Goal: Task Accomplishment & Management: Manage account settings

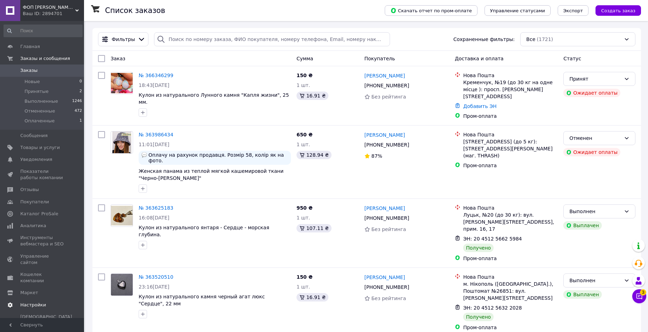
click at [39, 302] on span "Настройки" at bounding box center [33, 305] width 26 height 6
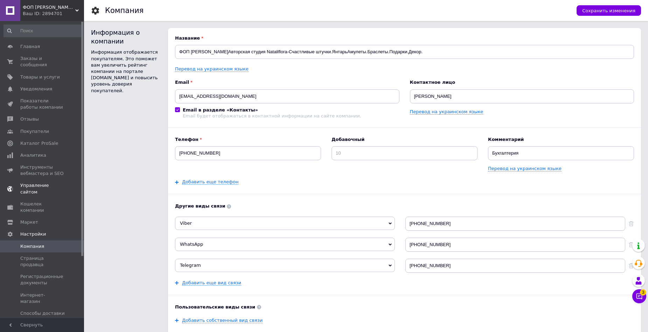
click at [48, 182] on span "Управление сайтом" at bounding box center [42, 188] width 44 height 13
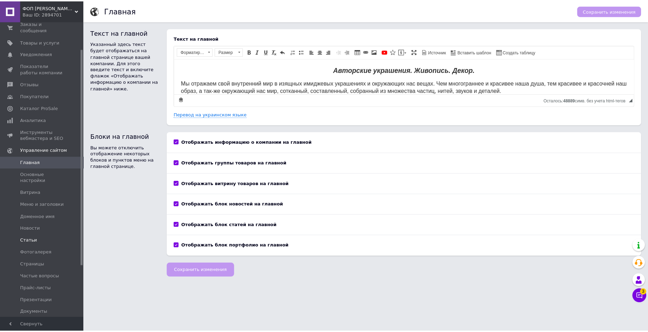
scroll to position [70, 0]
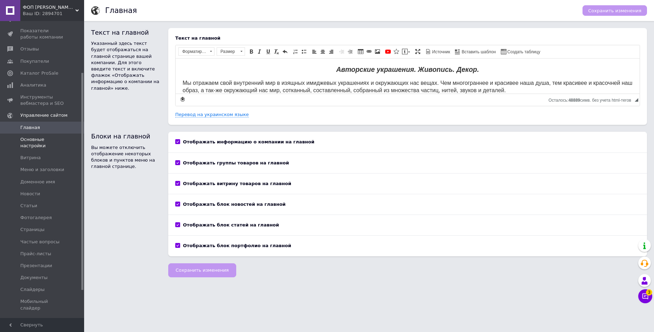
click at [33, 136] on span "Основные настройки" at bounding box center [42, 142] width 44 height 13
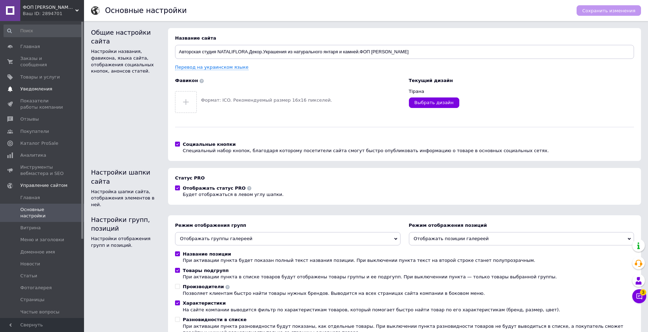
click at [29, 86] on span "Уведомления" at bounding box center [36, 89] width 32 height 6
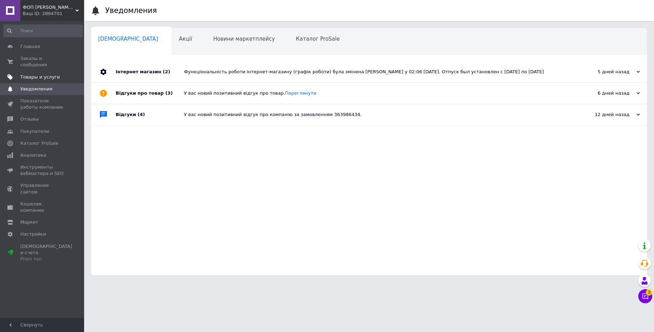
click at [34, 74] on span "Товары и услуги" at bounding box center [40, 77] width 40 height 6
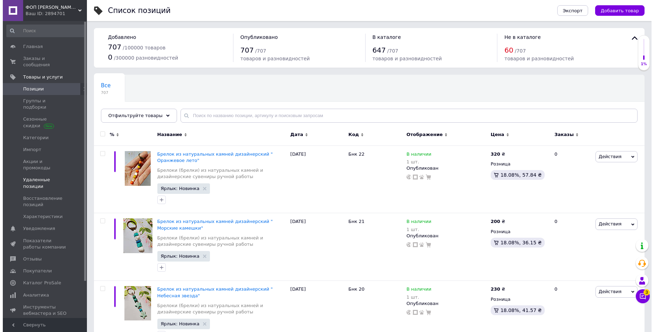
scroll to position [35, 0]
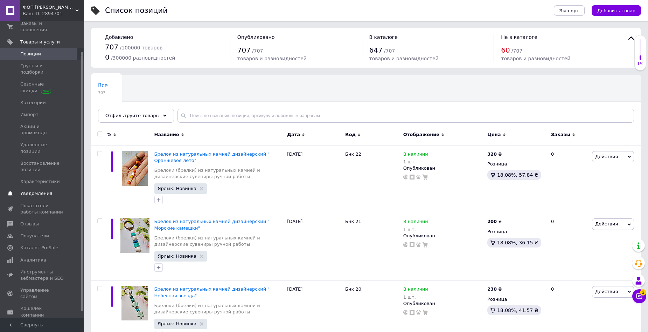
click at [40, 190] on span "Уведомления" at bounding box center [36, 193] width 32 height 6
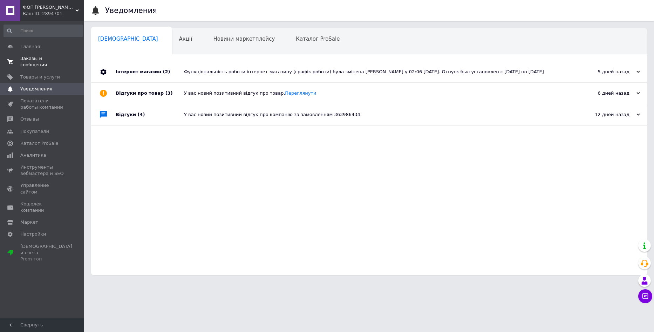
click at [35, 60] on span "Заказы и сообщения" at bounding box center [42, 61] width 44 height 13
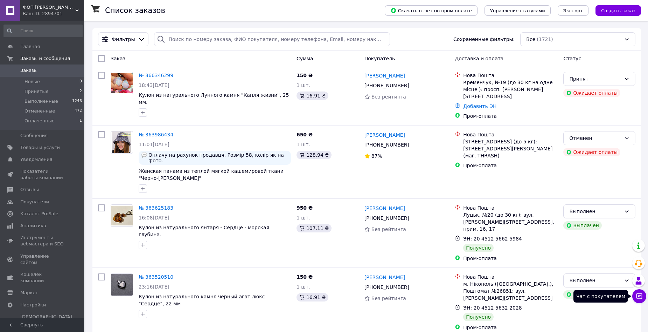
click at [641, 297] on icon at bounding box center [639, 295] width 7 height 7
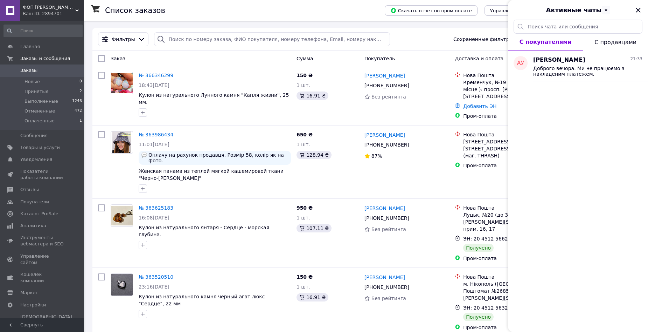
click at [603, 12] on icon at bounding box center [606, 10] width 8 height 8
click at [637, 9] on icon "Закрыть" at bounding box center [638, 10] width 8 height 8
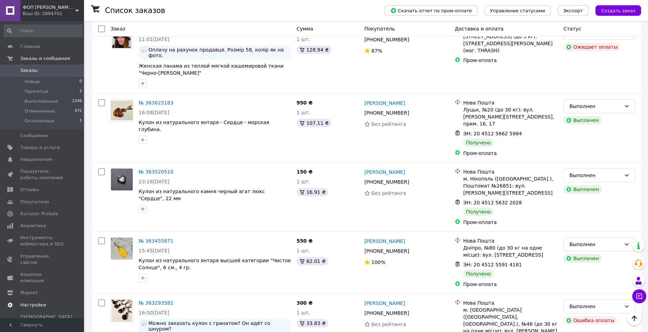
scroll to position [140, 0]
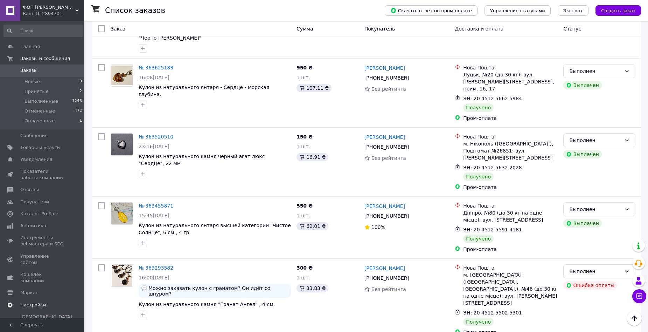
click at [24, 302] on span "Настройки" at bounding box center [33, 305] width 26 height 6
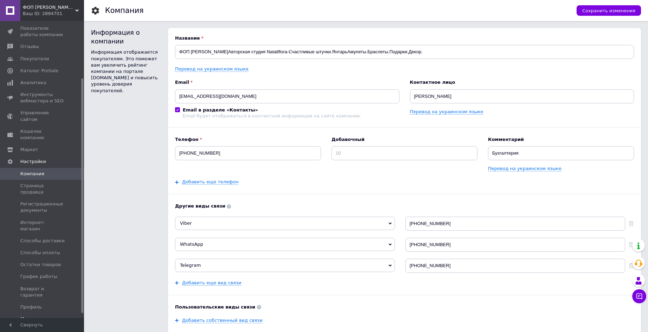
scroll to position [78, 0]
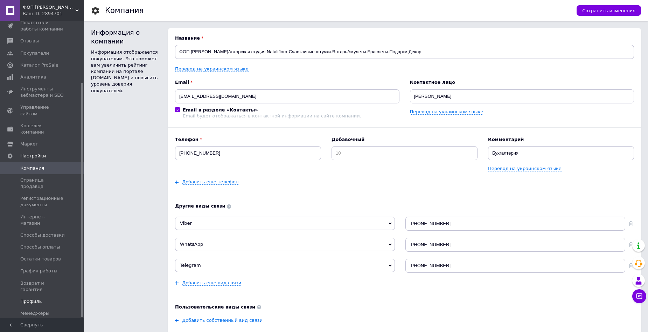
click at [34, 298] on span "Профиль" at bounding box center [31, 301] width 22 height 6
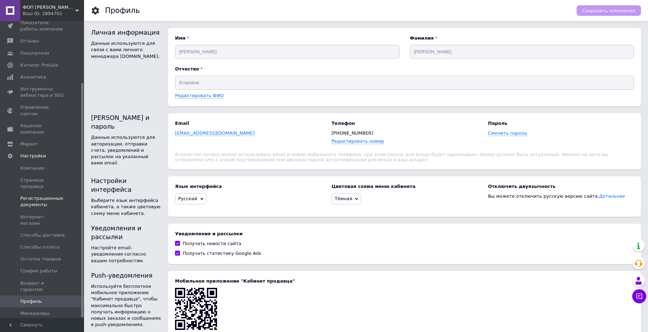
click at [35, 195] on span "Регистрационные документы" at bounding box center [42, 201] width 44 height 13
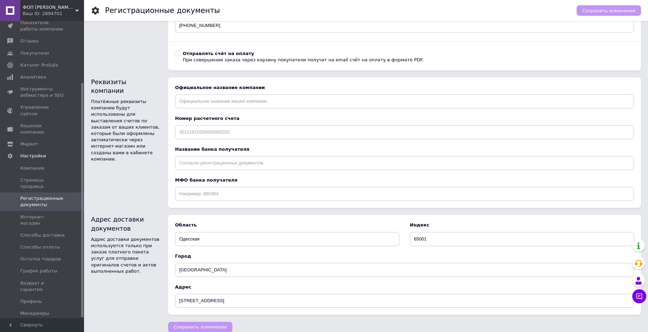
scroll to position [313, 0]
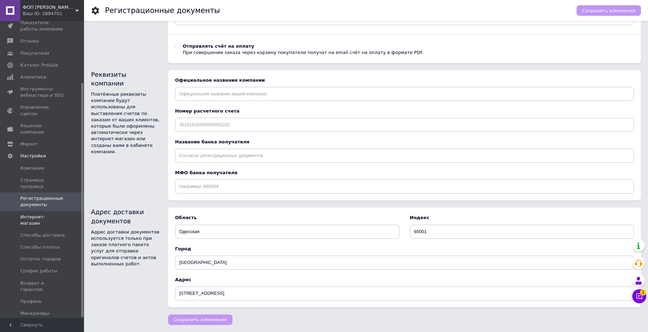
click at [35, 214] on span "Интернет-магазин" at bounding box center [42, 220] width 44 height 13
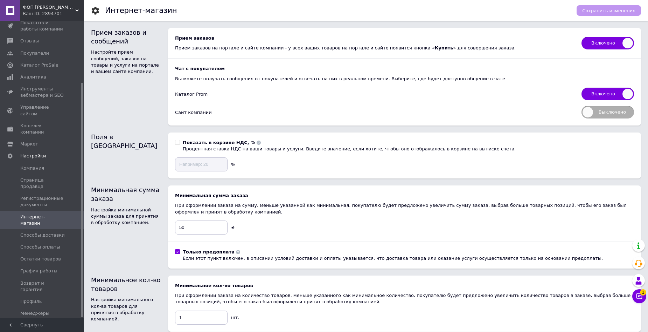
click at [585, 94] on span "Включено" at bounding box center [608, 94] width 53 height 13
click at [582, 88] on input "Включено" at bounding box center [579, 85] width 5 height 5
click at [628, 95] on span "Выключено" at bounding box center [608, 94] width 53 height 13
click at [582, 88] on input "Выключено" at bounding box center [579, 85] width 5 height 5
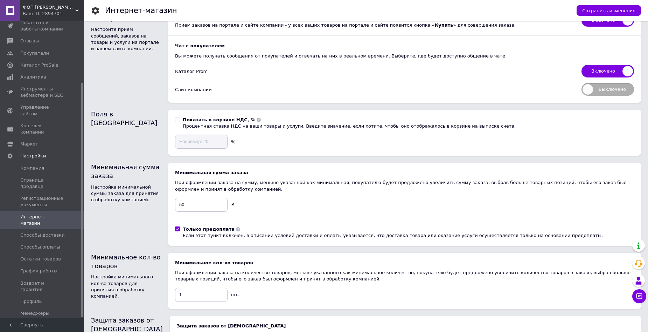
scroll to position [35, 0]
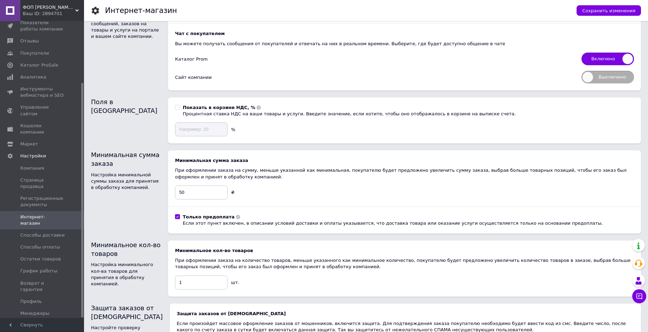
click at [591, 60] on span "Включено" at bounding box center [608, 59] width 53 height 13
click at [582, 53] on input "Включено" at bounding box center [579, 50] width 5 height 5
checkbox input "false"
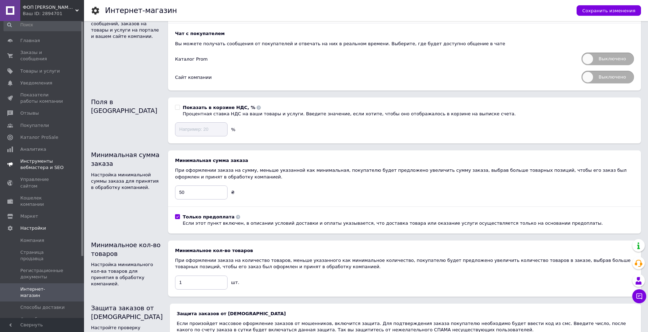
scroll to position [0, 0]
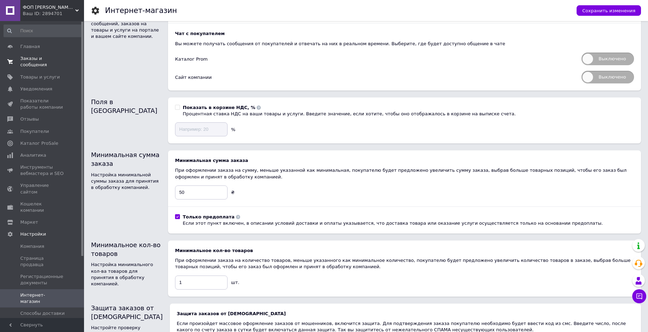
click at [39, 59] on span "Заказы и сообщения" at bounding box center [42, 61] width 44 height 13
